Goal: Task Accomplishment & Management: Use online tool/utility

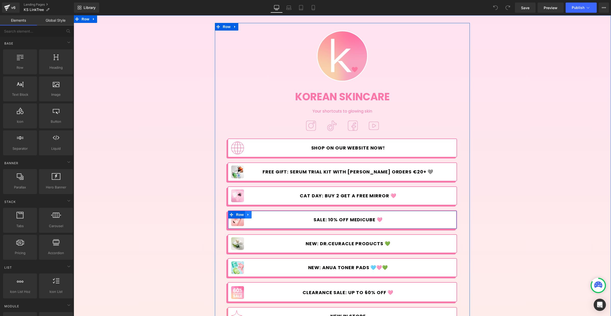
click at [247, 215] on icon at bounding box center [247, 215] width 1 height 2
click at [260, 215] on icon at bounding box center [262, 215] width 4 height 4
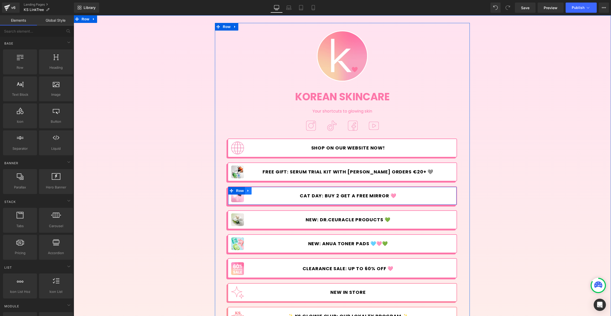
click at [247, 190] on icon at bounding box center [248, 191] width 4 height 4
click at [244, 207] on div "Image Korean Skincare Heading Your shortcuts to glowing skin Text Block Image I…" at bounding box center [342, 227] width 247 height 392
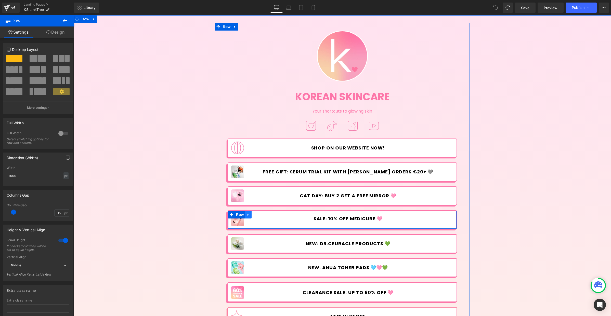
click at [246, 214] on icon at bounding box center [248, 215] width 4 height 4
click at [260, 213] on icon at bounding box center [262, 215] width 4 height 4
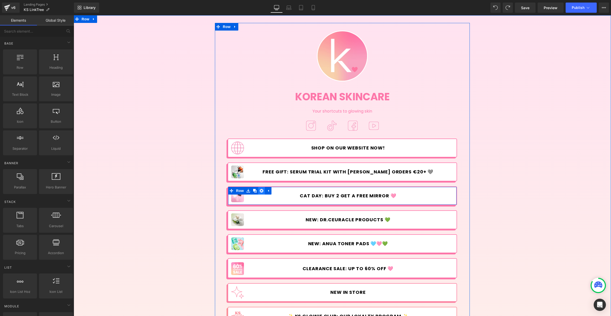
click at [261, 191] on icon at bounding box center [262, 191] width 4 height 4
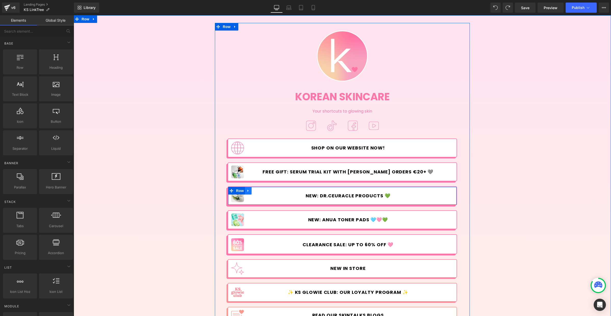
click at [247, 189] on icon at bounding box center [248, 191] width 4 height 4
click at [260, 191] on icon at bounding box center [262, 191] width 4 height 4
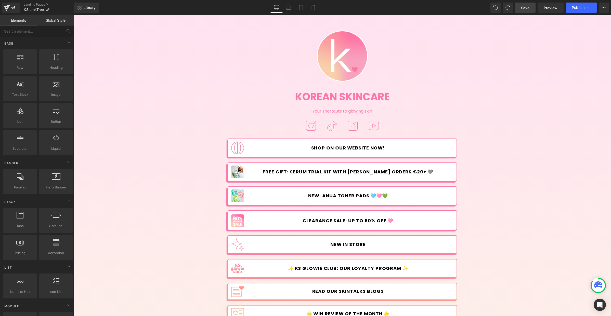
click at [527, 6] on span "Save" at bounding box center [525, 7] width 8 height 5
click at [582, 9] on span "Publish" at bounding box center [578, 8] width 13 height 4
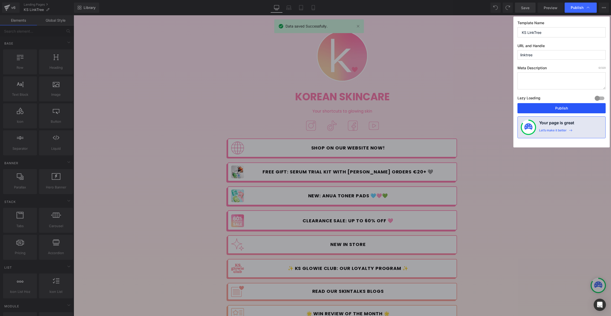
click at [569, 108] on button "Publish" at bounding box center [561, 108] width 88 height 10
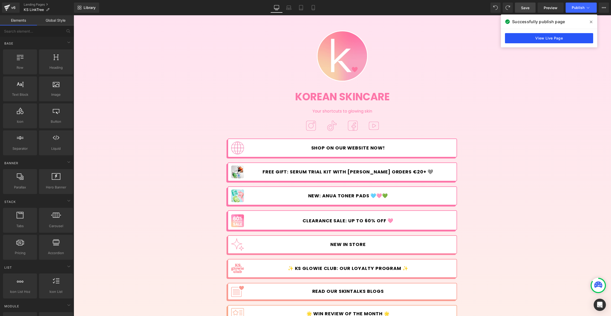
click at [569, 39] on link "View Live Page" at bounding box center [549, 38] width 88 height 10
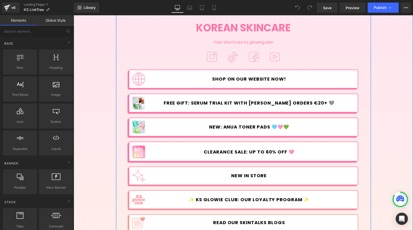
scroll to position [109, 0]
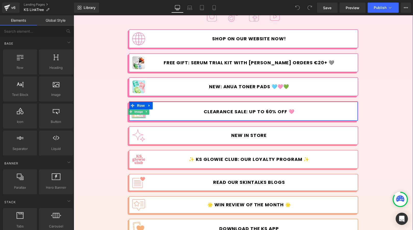
click at [141, 117] on div at bounding box center [139, 117] width 14 height 1
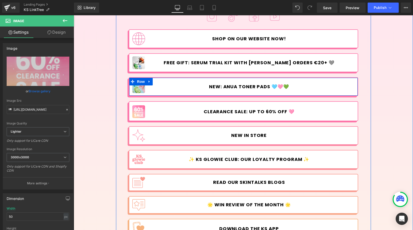
click at [136, 90] on img at bounding box center [138, 86] width 13 height 13
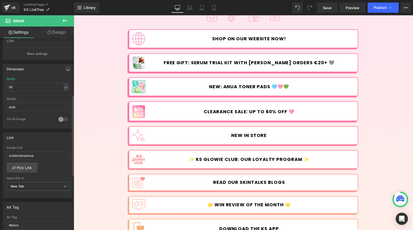
scroll to position [134, 0]
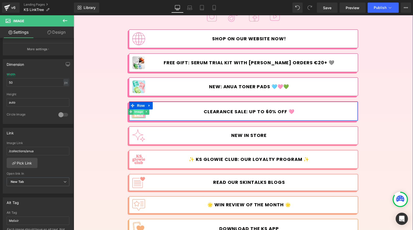
click at [140, 113] on span "Image" at bounding box center [138, 112] width 11 height 6
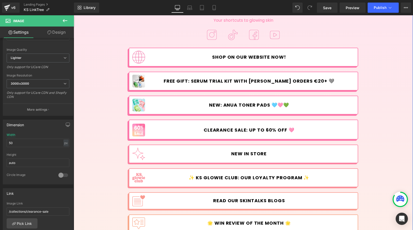
scroll to position [47, 0]
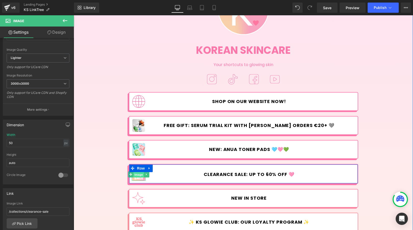
click at [139, 176] on span "Image" at bounding box center [138, 175] width 11 height 6
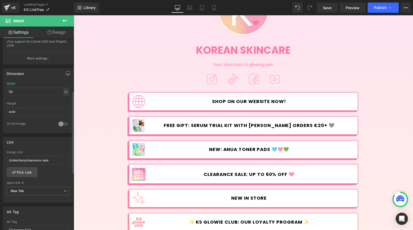
scroll to position [204, 0]
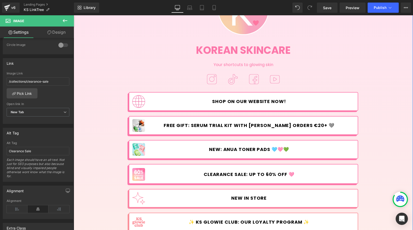
click at [167, 175] on link "CLEARANCE SALE: UP TO 60% OFF 🩷" at bounding box center [253, 174] width 204 height 11
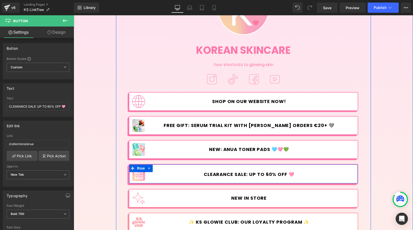
click at [223, 173] on span "CLEARANCE SALE: UP TO 60% OFF 🩷" at bounding box center [249, 175] width 91 height 6
click at [139, 176] on span "Image" at bounding box center [138, 174] width 11 height 6
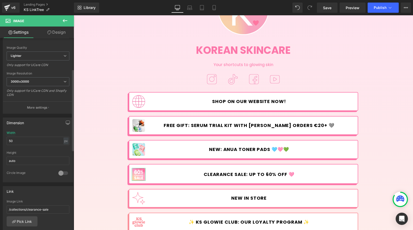
scroll to position [77, 0]
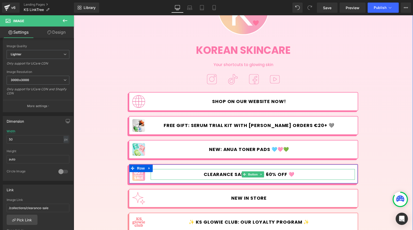
click at [222, 175] on span "CLEARANCE SALE: UP TO 60% OFF 🩷" at bounding box center [249, 175] width 91 height 6
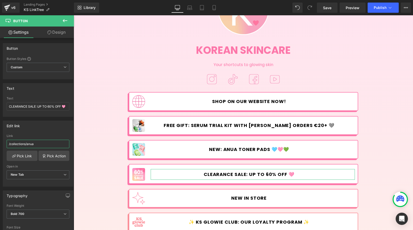
drag, startPoint x: 100, startPoint y: 159, endPoint x: 76, endPoint y: 143, distance: 28.5
click at [24, 157] on link "Pick Link" at bounding box center [22, 156] width 31 height 10
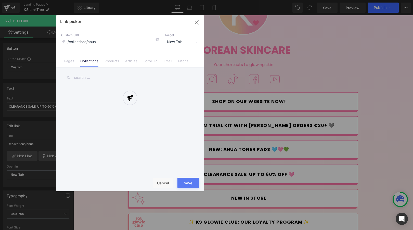
click at [87, 77] on div at bounding box center [130, 103] width 148 height 176
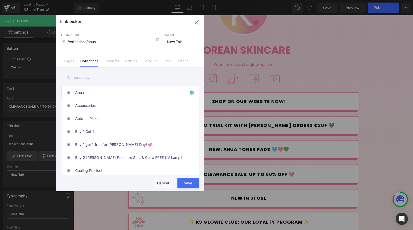
click at [90, 77] on input "text" at bounding box center [130, 77] width 138 height 11
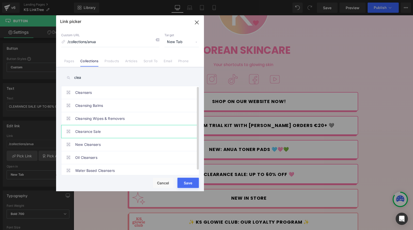
type input "clea"
click at [98, 130] on link "Clearance Sale" at bounding box center [131, 131] width 112 height 13
type input "/collections/clearance-sale"
click at [193, 183] on button "Save" at bounding box center [187, 183] width 21 height 10
type input "/collections/clearance-sale"
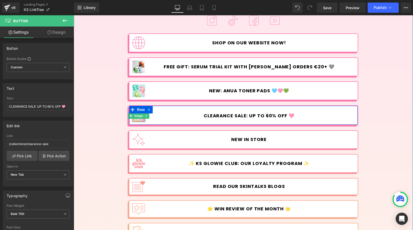
click at [141, 119] on img at bounding box center [138, 115] width 13 height 13
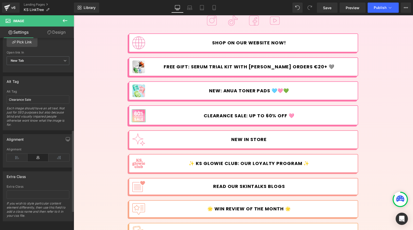
scroll to position [260, 0]
click at [53, 94] on input "Clearance Sale" at bounding box center [38, 98] width 63 height 8
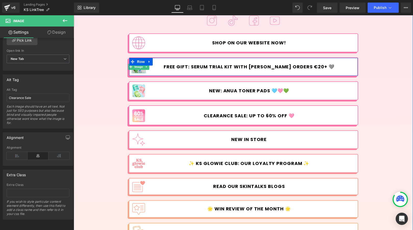
click at [141, 71] on img at bounding box center [138, 66] width 13 height 13
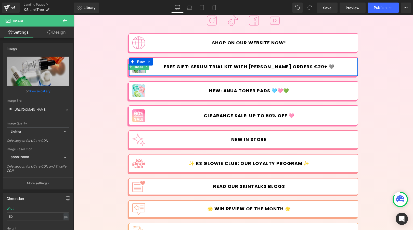
click at [138, 71] on img at bounding box center [138, 66] width 13 height 13
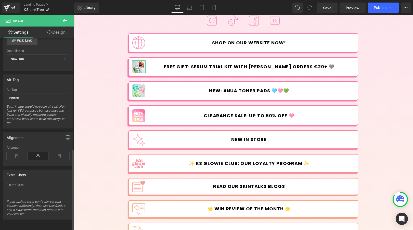
click at [21, 189] on input "text" at bounding box center [38, 193] width 63 height 8
click at [34, 94] on input "Isntree" at bounding box center [38, 98] width 63 height 8
type input "Jumiso"
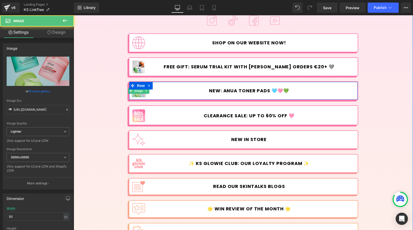
click at [138, 94] on img at bounding box center [138, 90] width 13 height 13
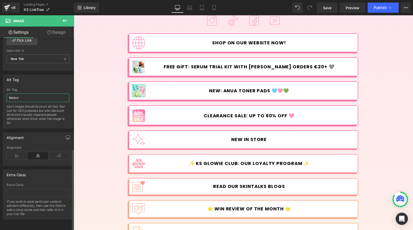
click at [40, 94] on input "Melixir" at bounding box center [38, 98] width 63 height 8
type input "Anua"
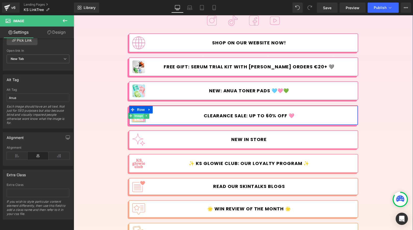
click at [137, 118] on span "Image" at bounding box center [138, 116] width 11 height 6
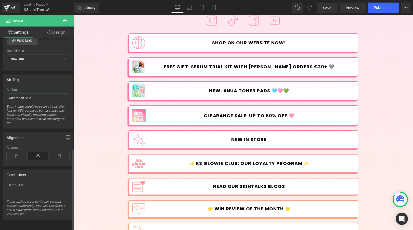
click at [44, 94] on input "Clearance Sale" at bounding box center [38, 98] width 63 height 8
click at [51, 95] on input "Clearance Sale" at bounding box center [38, 98] width 63 height 8
click at [333, 6] on link "Save" at bounding box center [327, 8] width 21 height 10
click at [376, 7] on span "Publish" at bounding box center [380, 8] width 13 height 4
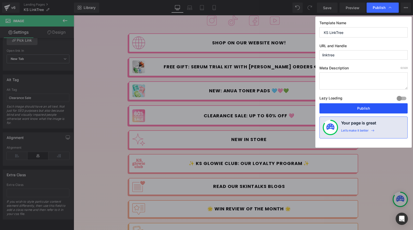
click at [358, 109] on button "Publish" at bounding box center [363, 108] width 88 height 10
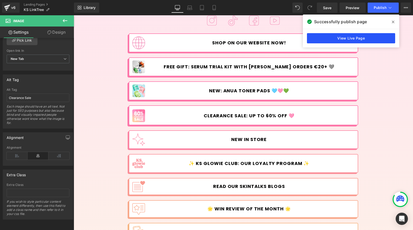
click at [376, 39] on link "View Live Page" at bounding box center [351, 38] width 88 height 10
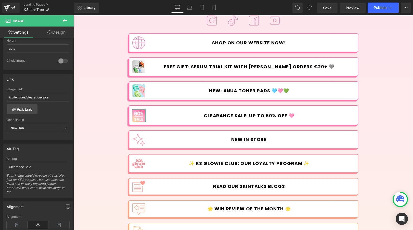
scroll to position [260, 0]
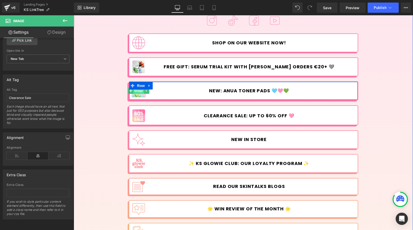
click at [140, 92] on span "Image" at bounding box center [138, 91] width 11 height 6
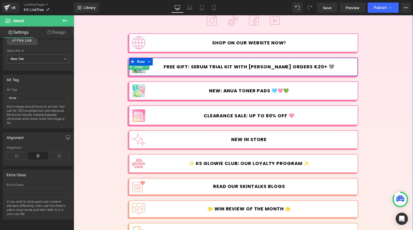
click at [140, 71] on img at bounding box center [138, 66] width 13 height 13
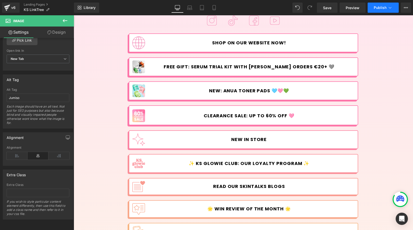
click at [383, 6] on span "Publish" at bounding box center [380, 8] width 13 height 4
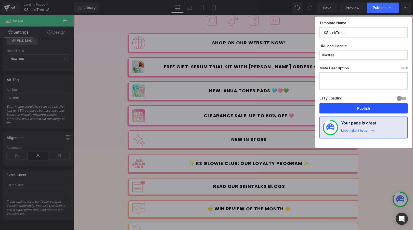
click at [361, 106] on button "Publish" at bounding box center [363, 108] width 88 height 10
